Goal: Information Seeking & Learning: Learn about a topic

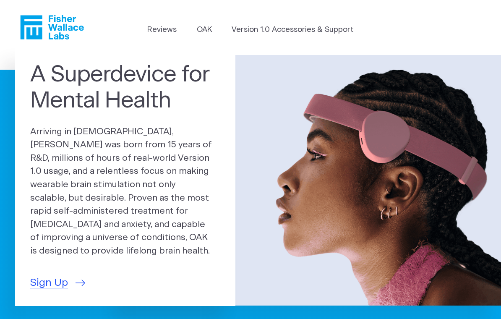
click at [222, 76] on div "A Superdevice for Mental Health Arriving in 2025, OAK was born from 15 years of…" at bounding box center [125, 176] width 220 height 259
click at [208, 30] on link "OAK" at bounding box center [204, 29] width 15 height 11
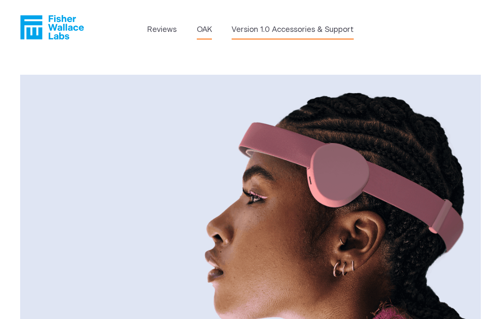
click at [282, 33] on link "Version 1.0 Accessories & Support" at bounding box center [293, 29] width 122 height 11
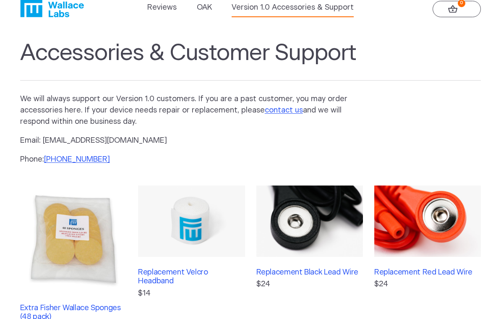
scroll to position [3, 0]
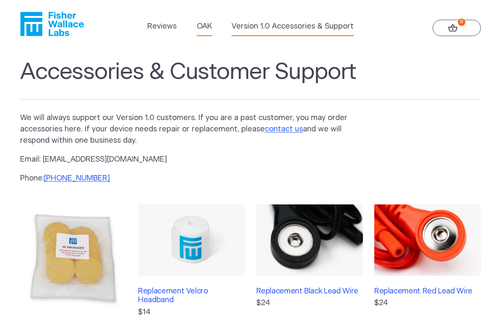
click at [209, 29] on link "OAK" at bounding box center [204, 26] width 15 height 11
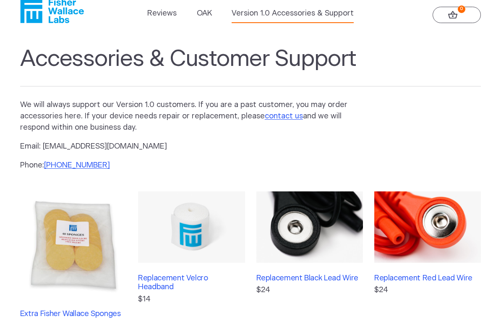
click at [157, 23] on li "Reviews" at bounding box center [161, 15] width 29 height 15
click at [165, 24] on header "Reviews [GEOGRAPHIC_DATA] Version 1.0 Accessories & Support 0" at bounding box center [250, 11] width 501 height 55
click at [171, 16] on link "Reviews" at bounding box center [161, 13] width 29 height 11
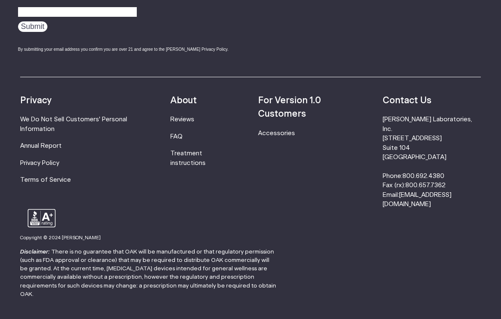
scroll to position [1426, 0]
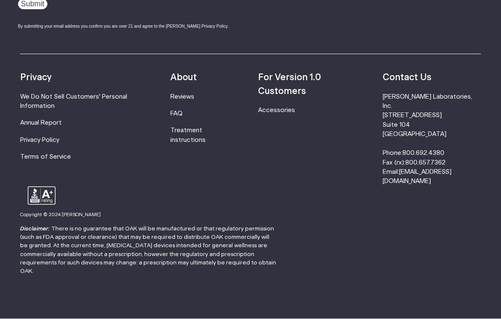
scroll to position [1140, 0]
